Goal: Check status: Check status

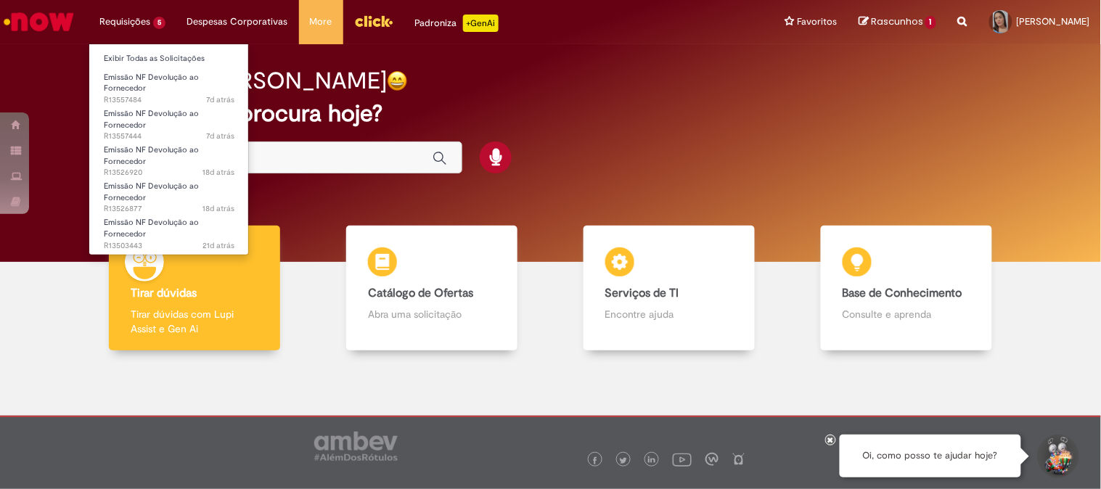
click at [126, 5] on li "Requisições 5 Exibir Todas as Solicitações Emissão NF Devolução ao Fornecedor 7…" at bounding box center [133, 22] width 88 height 44
click at [165, 227] on span "Emissão NF Devolução ao Fornecedor" at bounding box center [151, 228] width 95 height 23
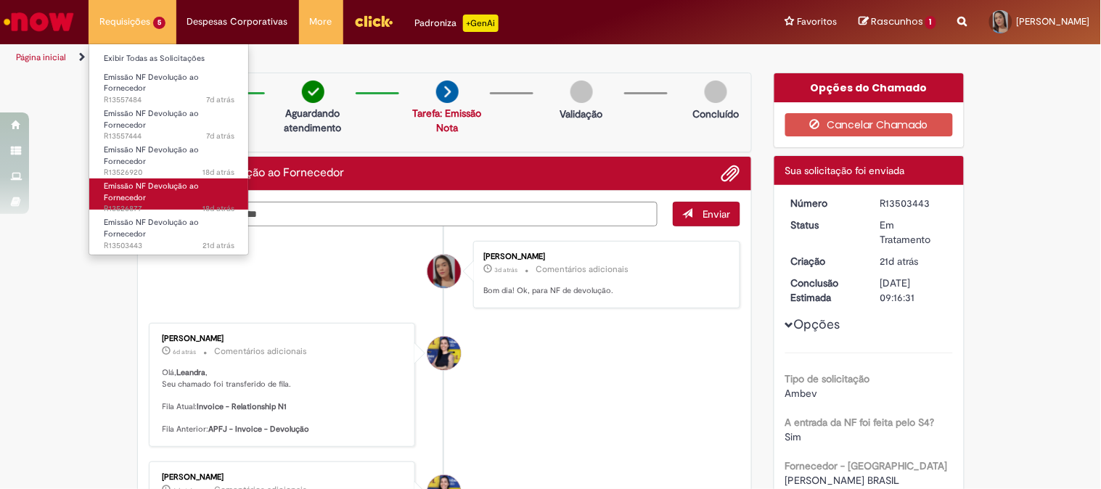
click at [150, 192] on link "Emissão NF Devolução ao Fornecedor 18d atrás 18 dias atrás R13526877" at bounding box center [169, 194] width 160 height 31
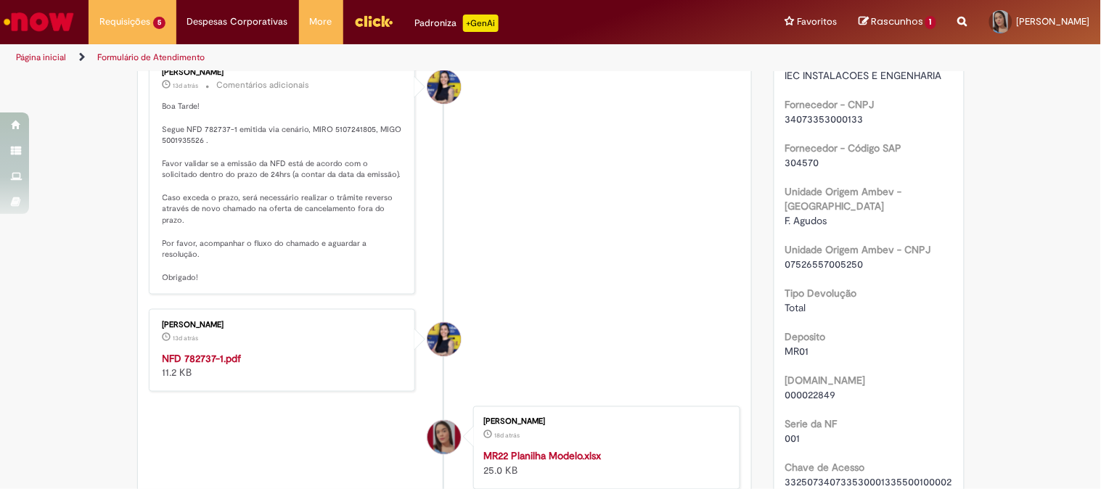
scroll to position [486, 0]
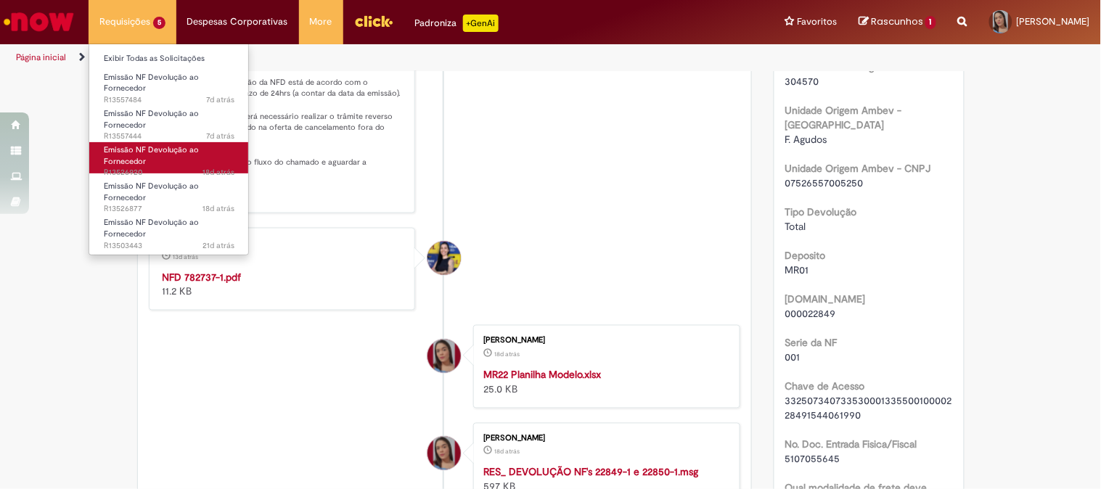
click at [144, 149] on span "Emissão NF Devolução ao Fornecedor" at bounding box center [151, 155] width 95 height 23
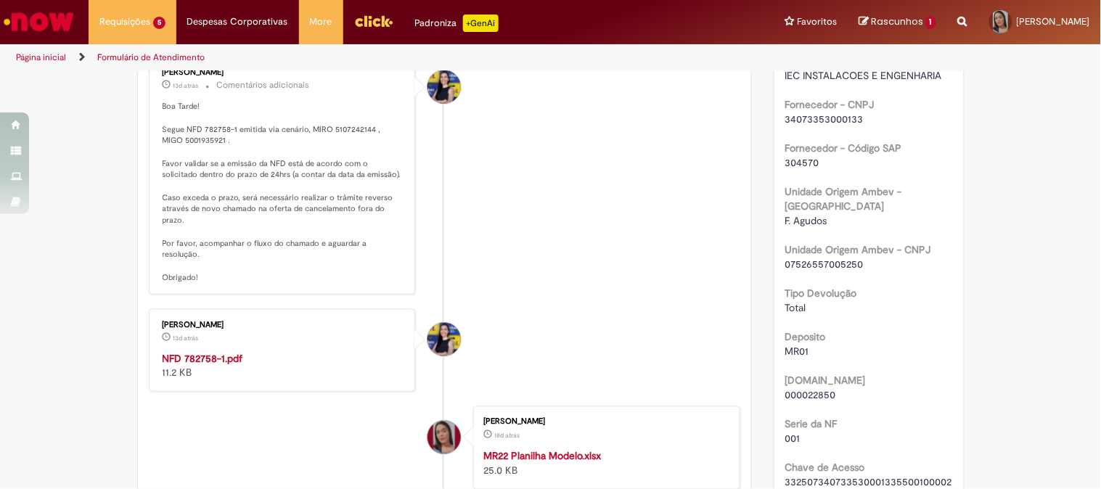
scroll to position [486, 0]
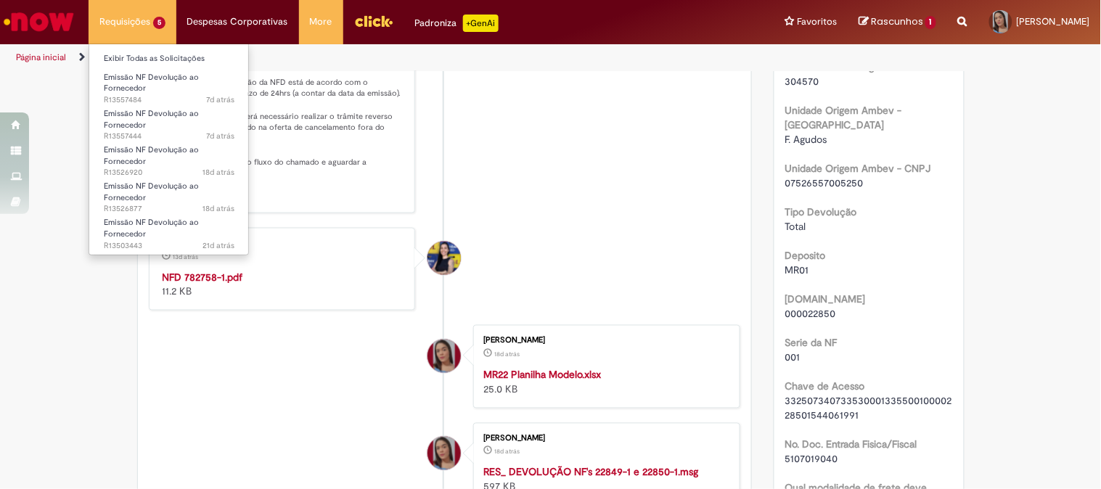
click at [111, 25] on li "Requisições 5 Exibir Todas as Solicitações Emissão NF Devolução ao Fornecedor 7…" at bounding box center [133, 22] width 88 height 44
click at [157, 118] on span "Emissão NF Devolução ao Fornecedor" at bounding box center [151, 119] width 95 height 23
